Goal: Task Accomplishment & Management: Manage account settings

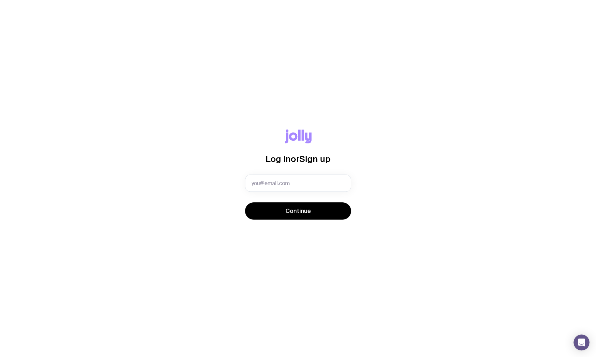
type input "[EMAIL_ADDRESS][PERSON_NAME][DOMAIN_NAME]"
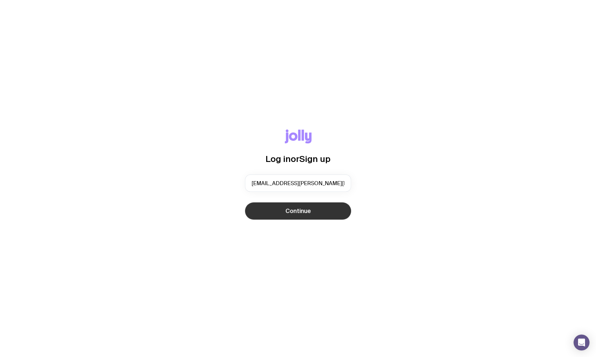
click at [259, 208] on button "Continue" at bounding box center [298, 210] width 106 height 17
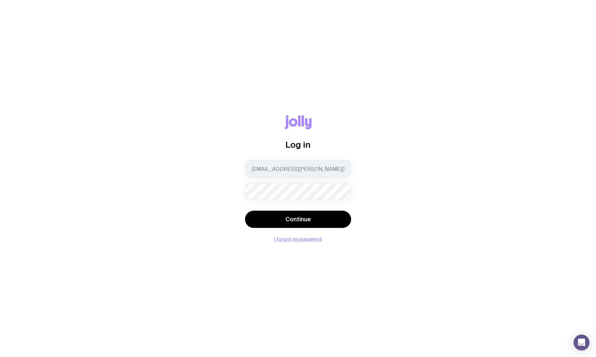
drag, startPoint x: 212, startPoint y: 211, endPoint x: 217, endPoint y: 211, distance: 4.6
click at [212, 211] on div "Log in [EMAIL_ADDRESS][PERSON_NAME][DOMAIN_NAME] Continue I forgot my password" at bounding box center [298, 178] width 564 height 126
click at [271, 217] on button "Continue" at bounding box center [298, 219] width 106 height 17
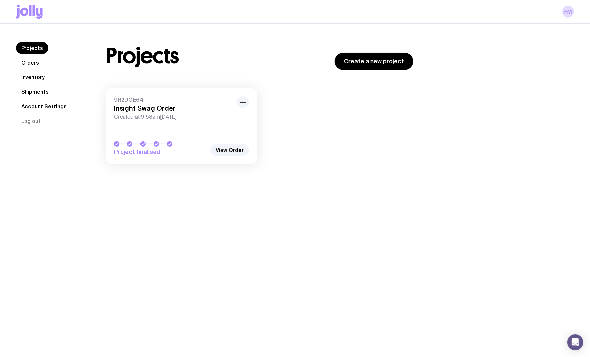
click at [27, 76] on link "Inventory" at bounding box center [33, 77] width 34 height 12
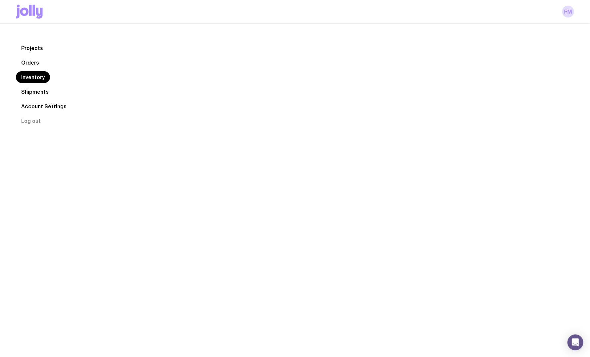
click at [29, 89] on link "Shipments" at bounding box center [35, 92] width 38 height 12
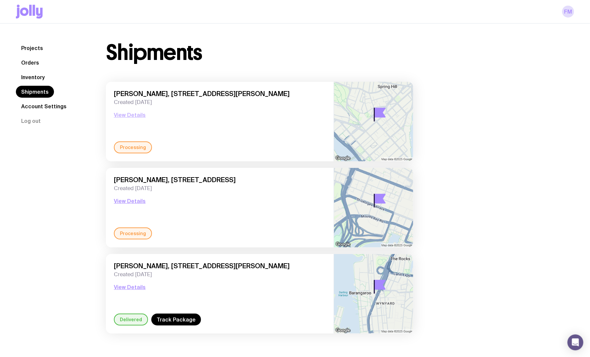
click at [118, 119] on div "[PERSON_NAME], [STREET_ADDRESS][PERSON_NAME] Created [DATE] View Details" at bounding box center [220, 116] width 212 height 52
click at [121, 112] on button "View Details" at bounding box center [130, 115] width 32 height 8
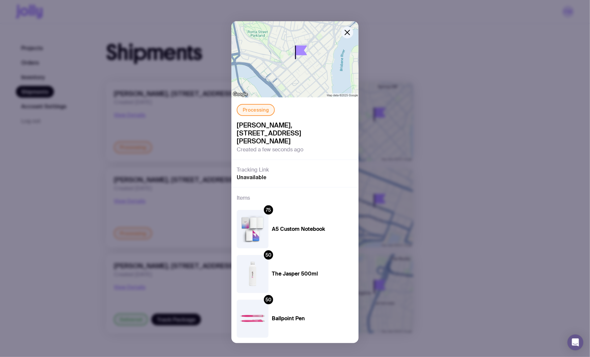
drag, startPoint x: 237, startPoint y: 123, endPoint x: 272, endPoint y: 123, distance: 35.1
click at [272, 123] on span "[PERSON_NAME], [STREET_ADDRESS][PERSON_NAME]" at bounding box center [295, 133] width 117 height 24
copy span "[PERSON_NAME]"
